Goal: Information Seeking & Learning: Learn about a topic

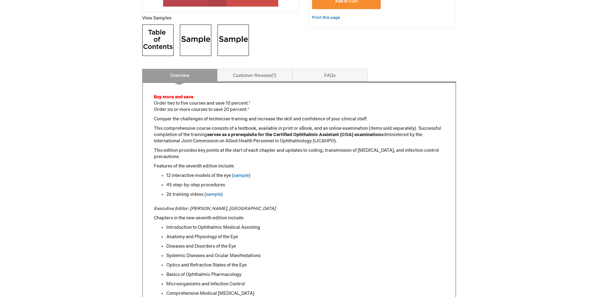
scroll to position [251, 0]
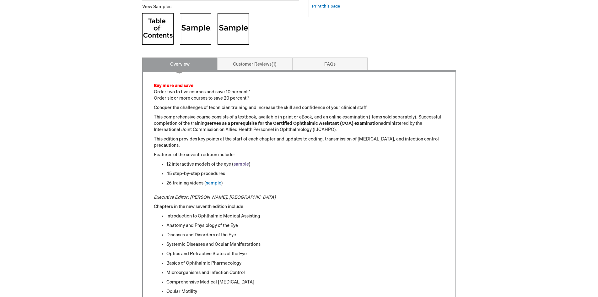
click at [243, 165] on link "sample" at bounding box center [240, 163] width 15 height 5
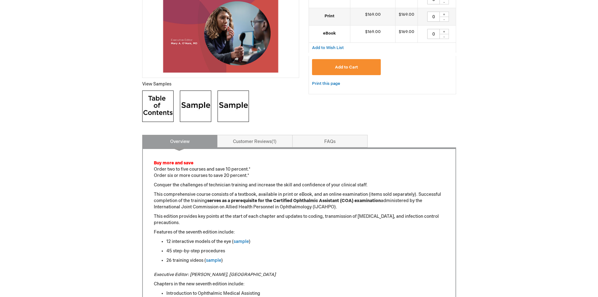
scroll to position [188, 0]
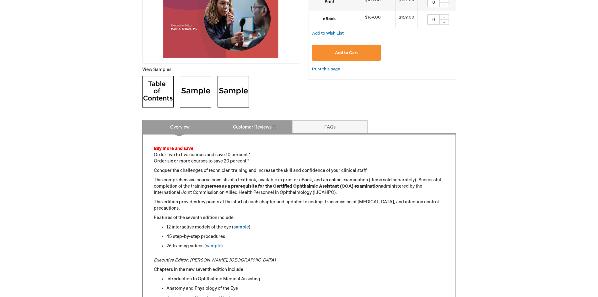
click at [250, 127] on link "Customer Reviews 1" at bounding box center [254, 126] width 75 height 13
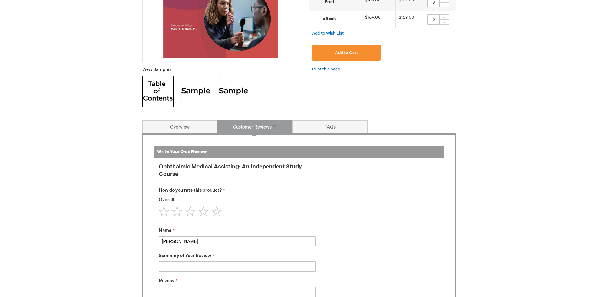
scroll to position [308, 0]
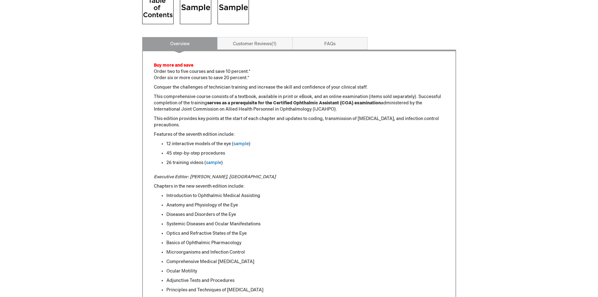
scroll to position [269, 0]
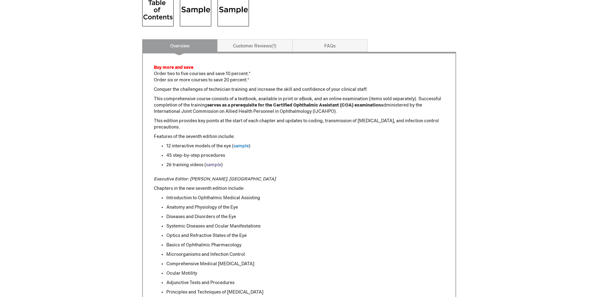
click at [214, 163] on link "sample" at bounding box center [213, 164] width 15 height 5
click at [213, 164] on link "sample" at bounding box center [213, 164] width 15 height 5
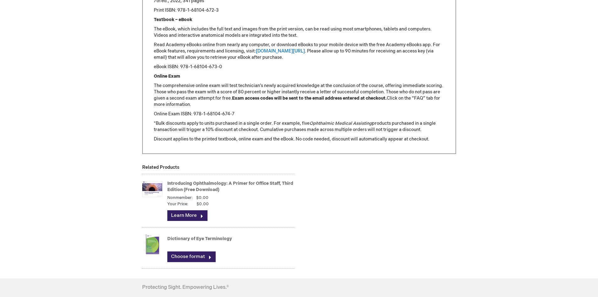
scroll to position [834, 0]
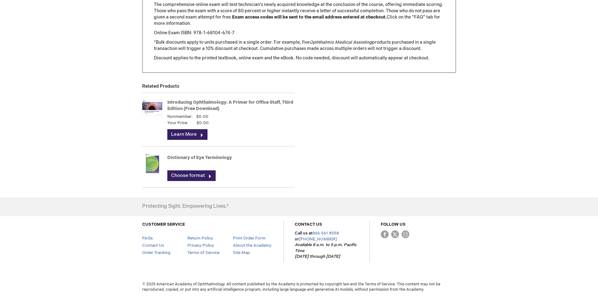
click at [152, 162] on img at bounding box center [152, 162] width 20 height 25
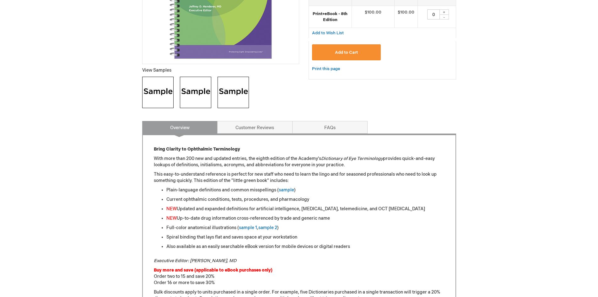
scroll to position [188, 0]
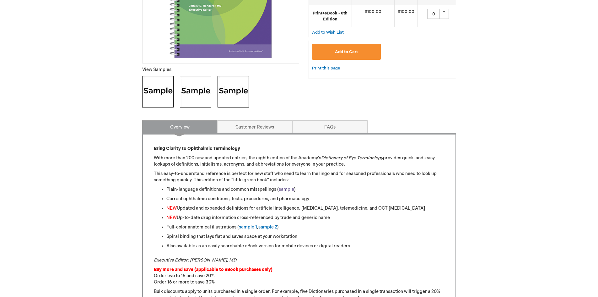
click at [286, 188] on link "sample" at bounding box center [286, 188] width 15 height 5
click at [245, 224] on link "sample 1" at bounding box center [248, 226] width 18 height 5
click at [267, 226] on link "sample 2" at bounding box center [267, 226] width 19 height 5
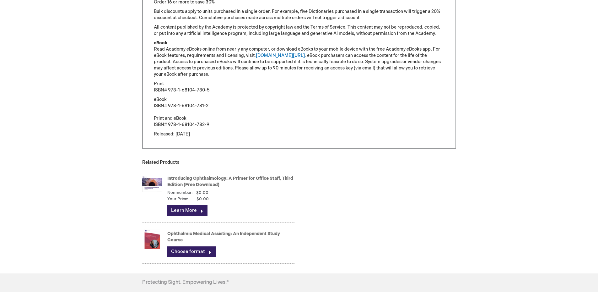
scroll to position [471, 0]
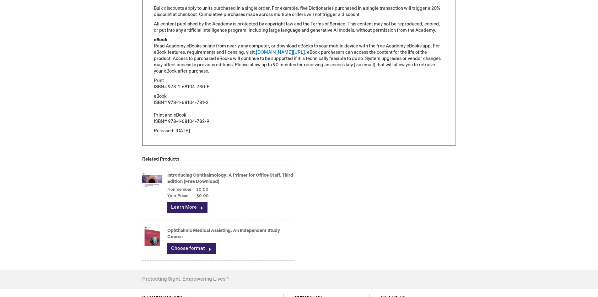
click at [177, 228] on link "Ophthalmic Medical Assisting: An Independent Study Course" at bounding box center [223, 233] width 113 height 12
